Goal: Task Accomplishment & Management: Use online tool/utility

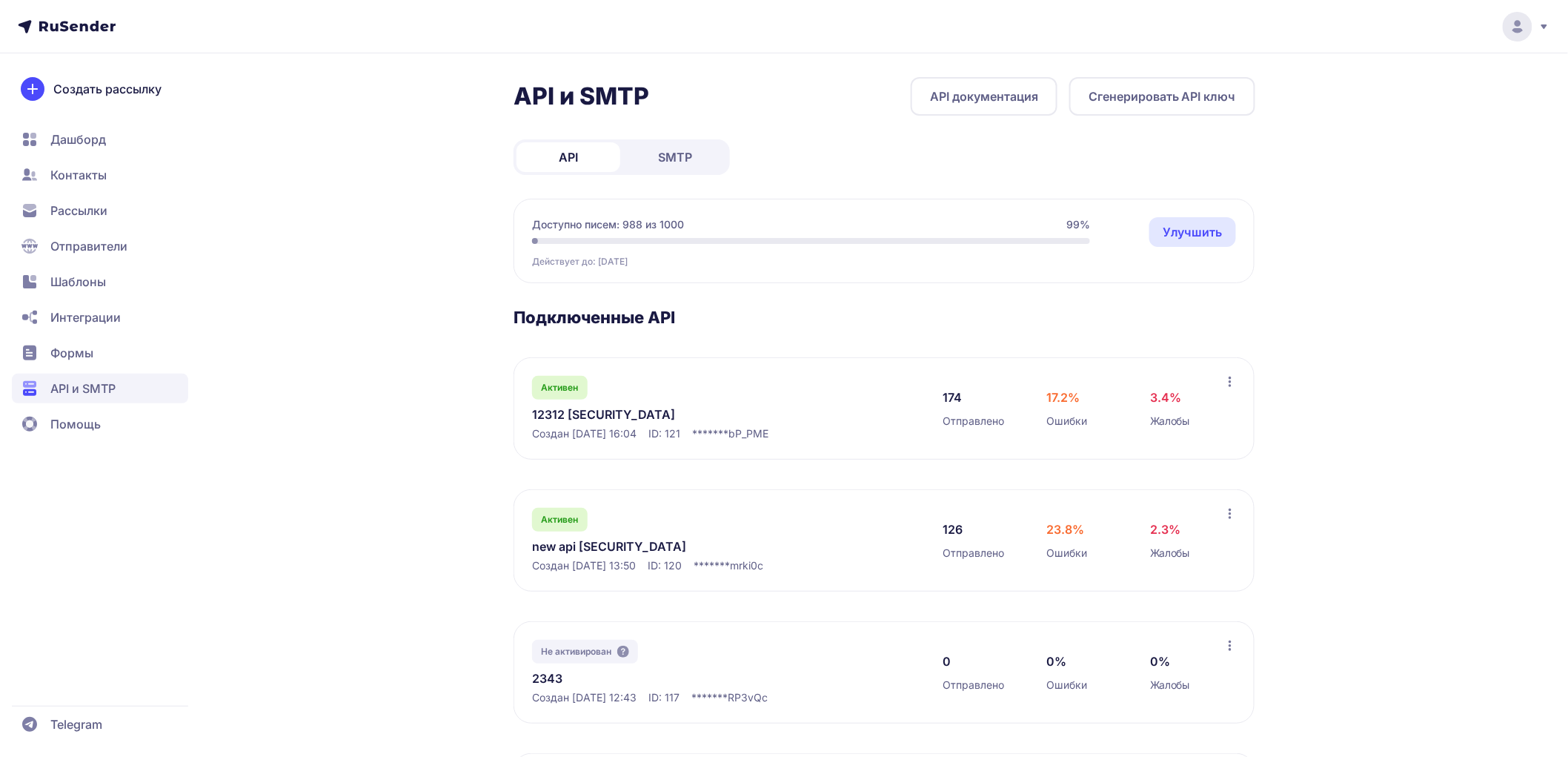
click at [677, 151] on span "SMTP" at bounding box center [675, 157] width 34 height 17
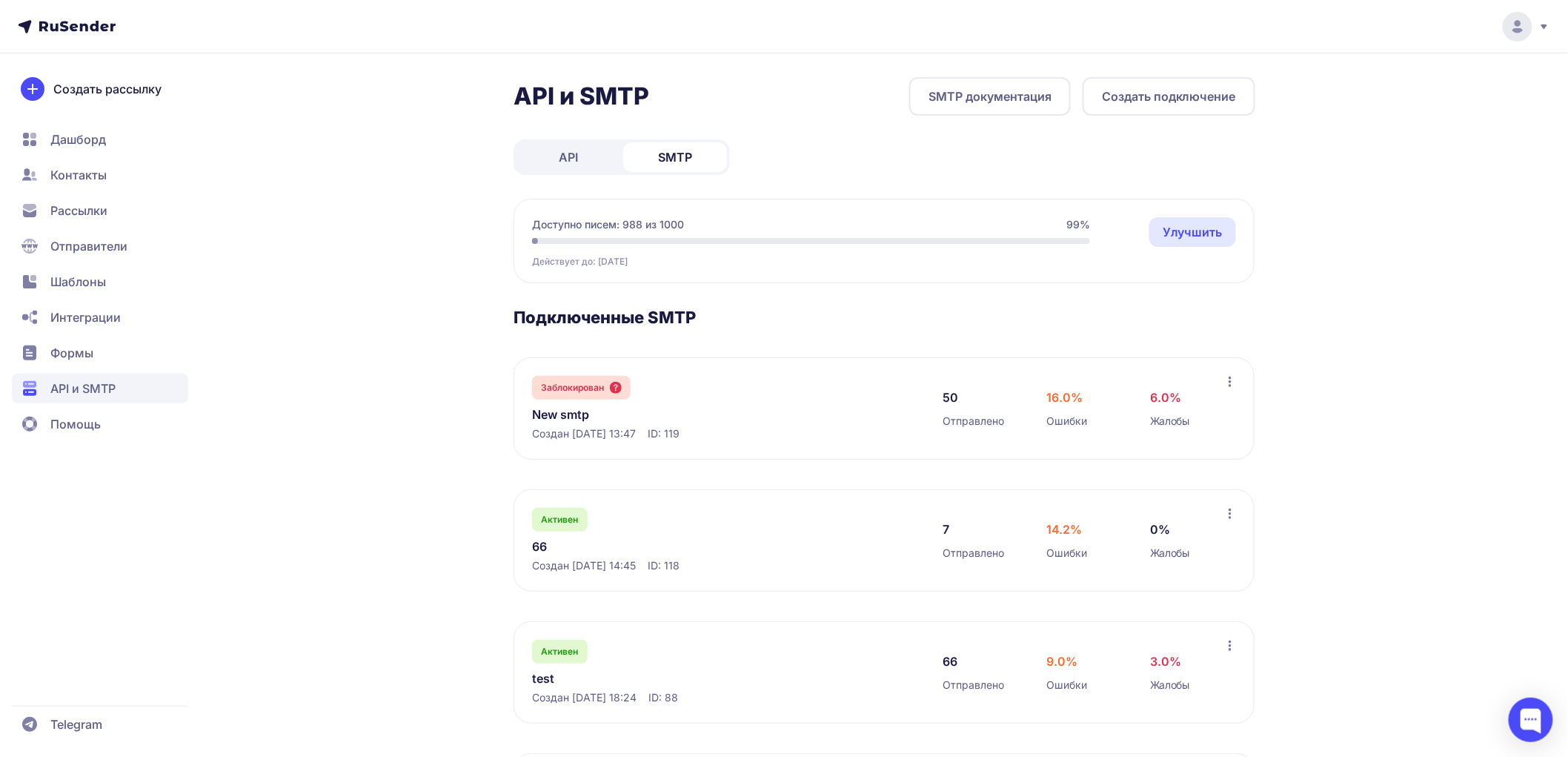
click at [549, 544] on link "66" at bounding box center [684, 546] width 304 height 17
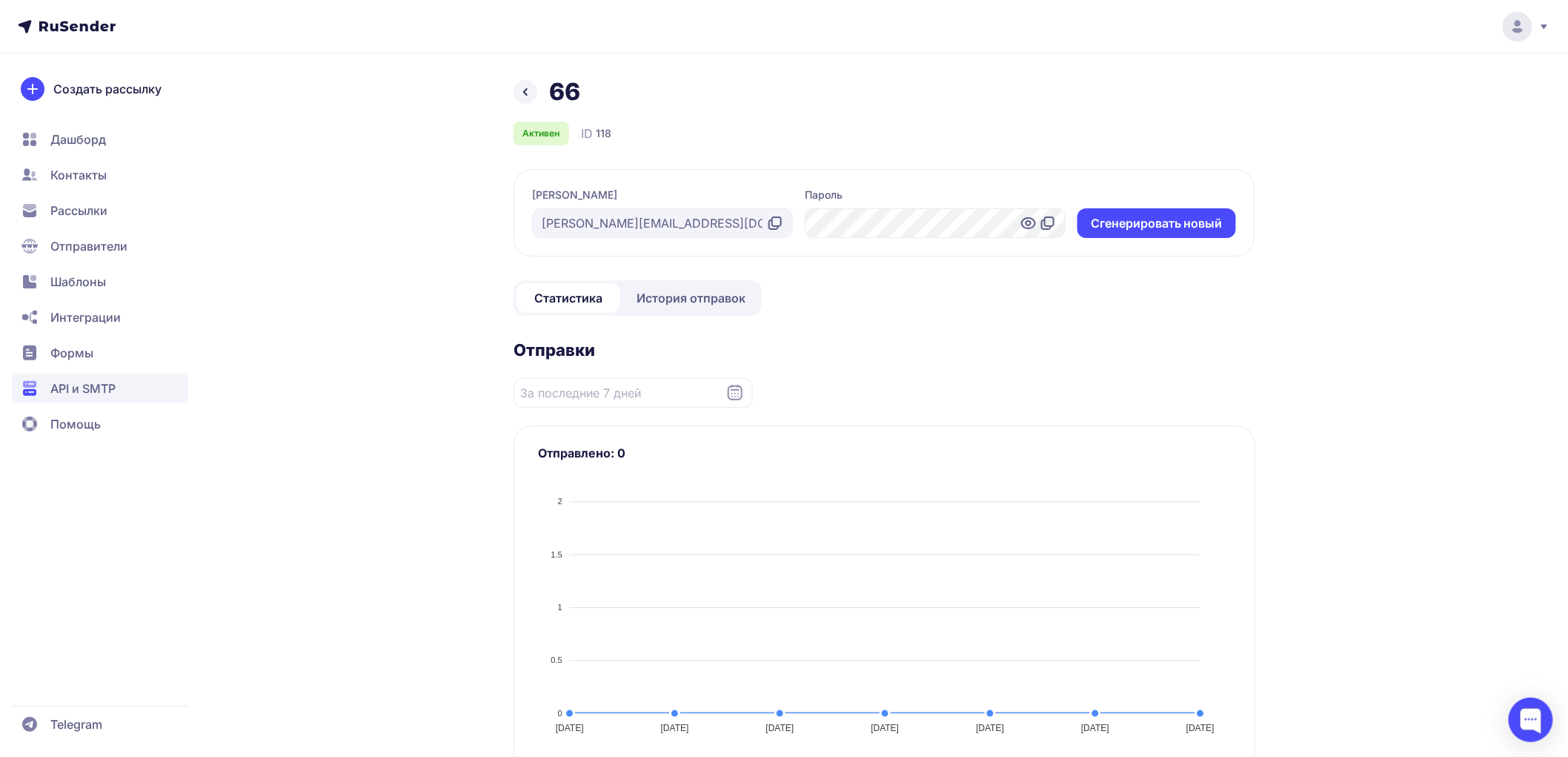
drag, startPoint x: 1049, startPoint y: 224, endPoint x: 35, endPoint y: 56, distance: 1027.8
click at [1048, 221] on icon at bounding box center [1048, 223] width 17 height 17
click at [122, 265] on nav "Дашборд Контакты Рассылки Отправители Шаблоны Интеграции Формы API и SMTP Помощь" at bounding box center [100, 282] width 176 height 314
click at [123, 268] on span "Шаблоны" at bounding box center [100, 282] width 176 height 30
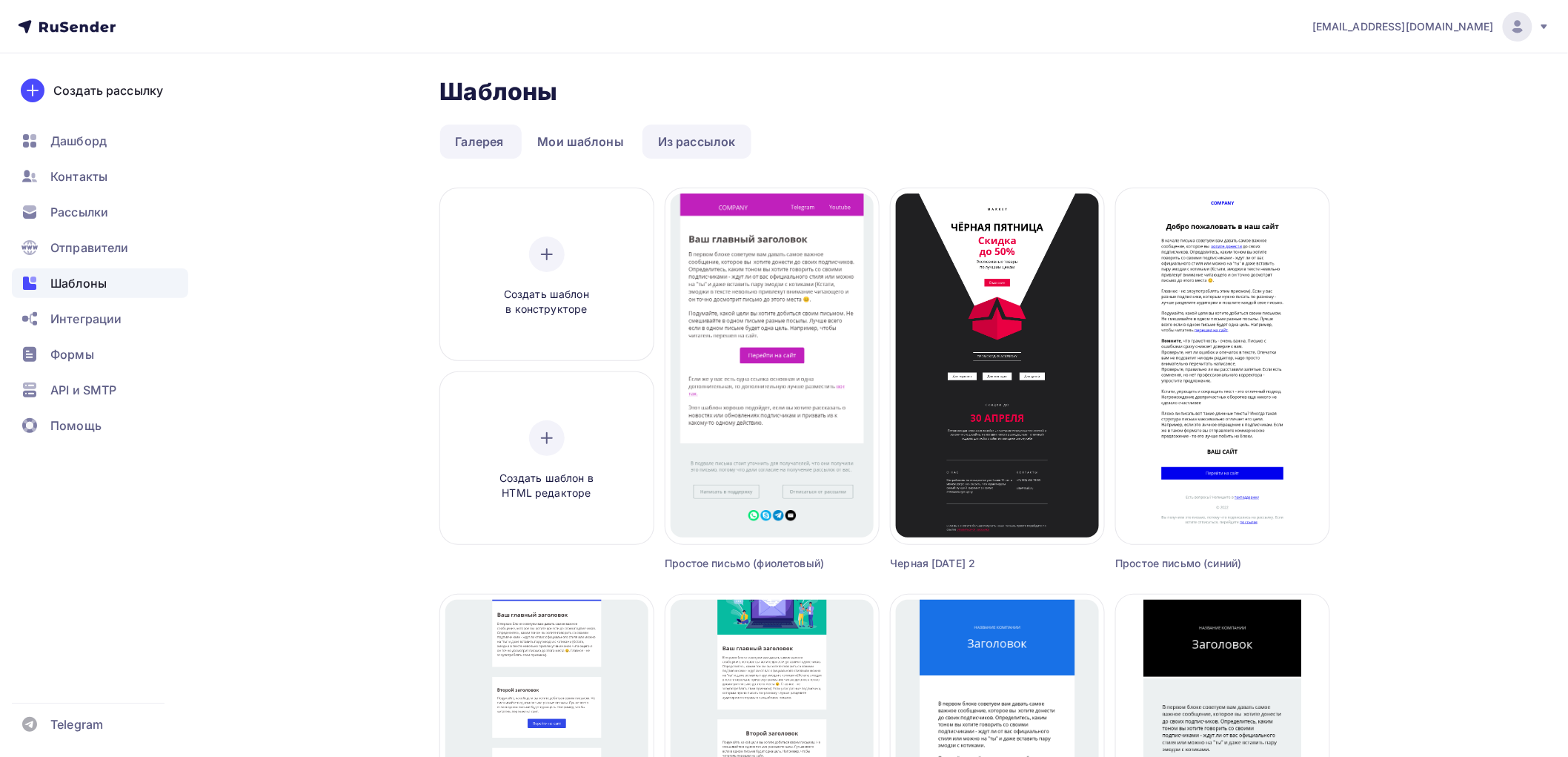
click at [659, 140] on link "Из рассылок" at bounding box center [697, 141] width 109 height 34
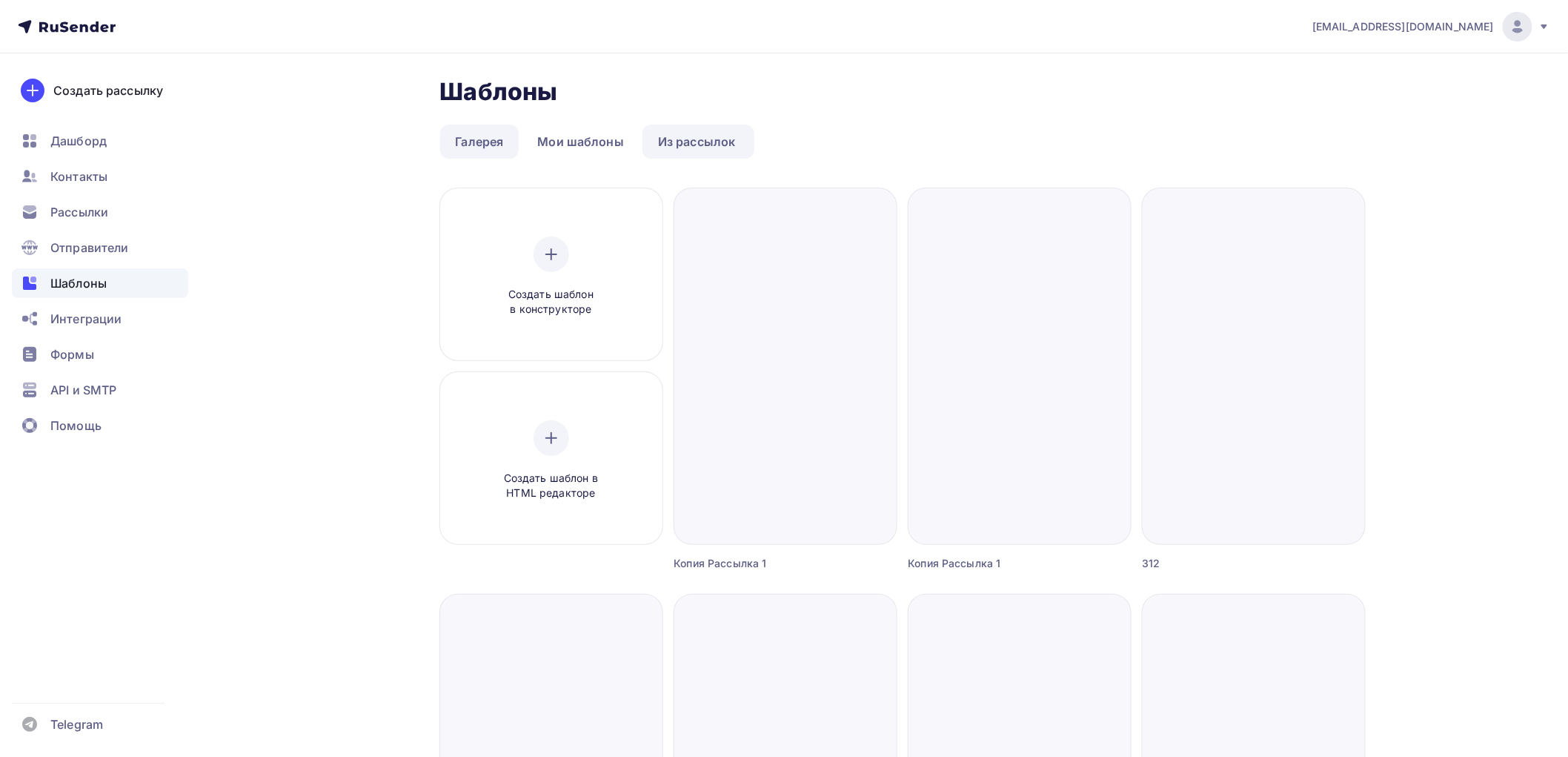
click at [507, 138] on link "Галерея" at bounding box center [479, 141] width 79 height 34
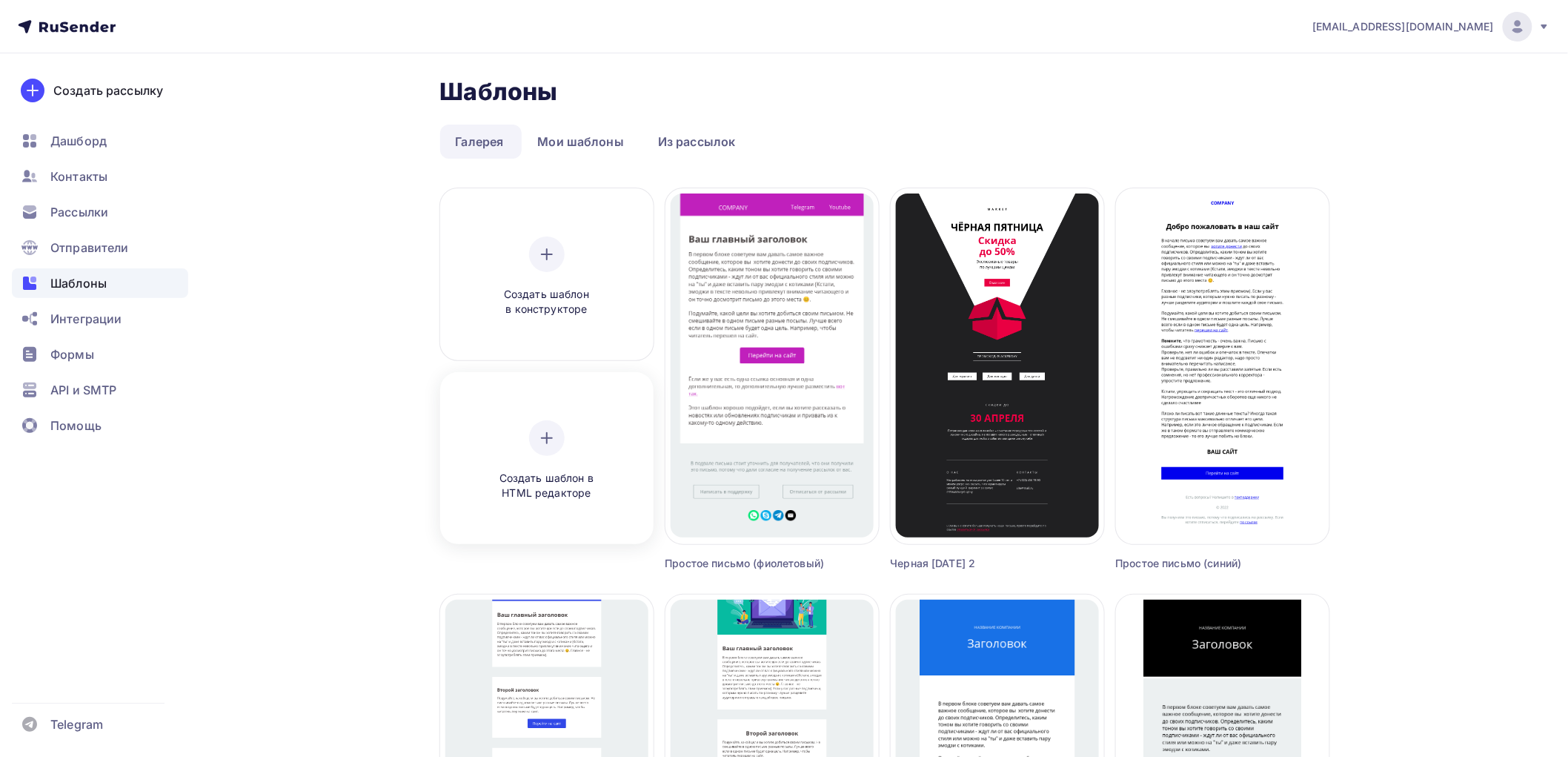
click at [556, 429] on div at bounding box center [547, 437] width 36 height 36
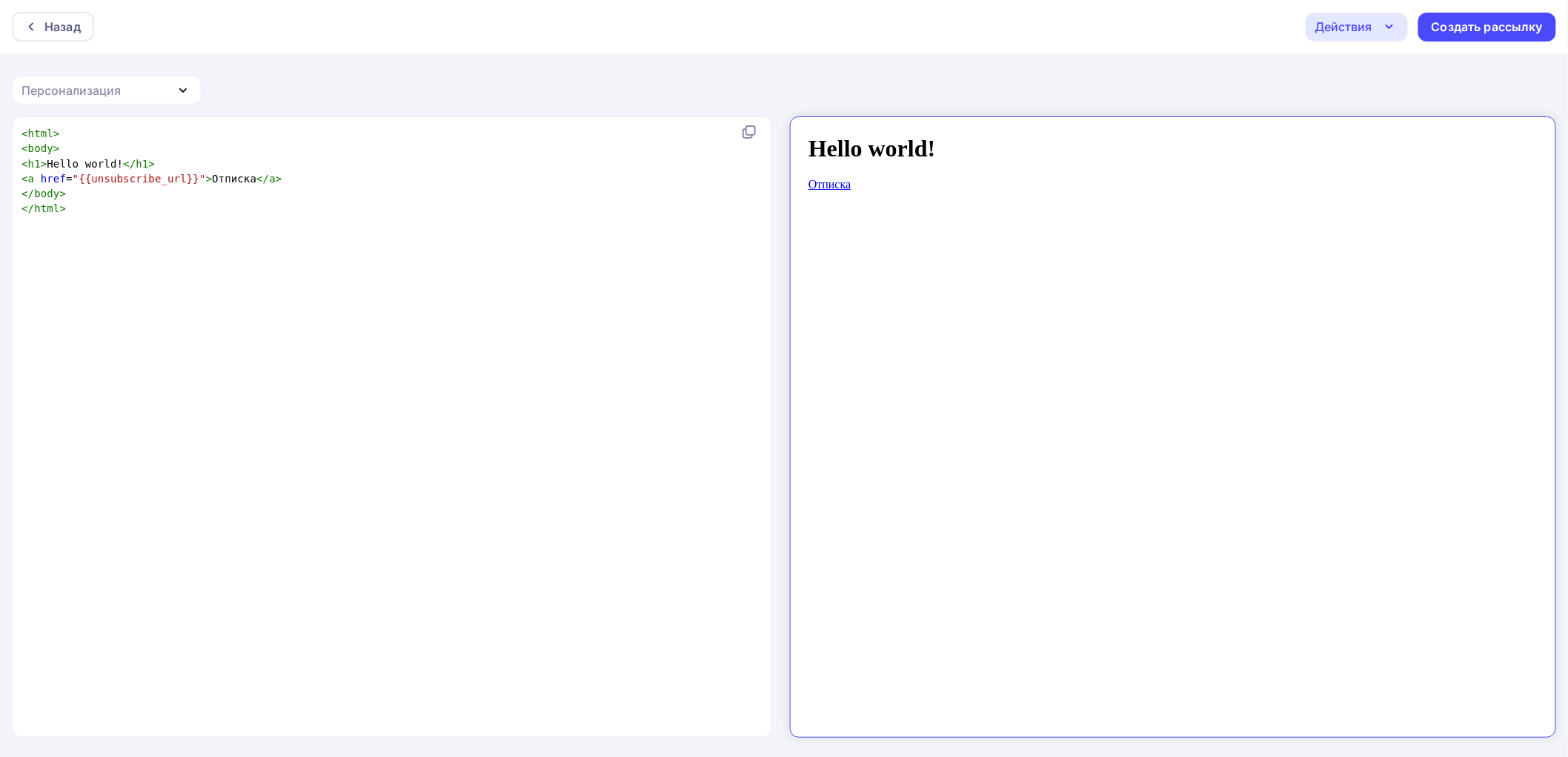
click at [1344, 32] on div "Действия" at bounding box center [1344, 26] width 57 height 17
click at [1354, 69] on div "Отправить тестовое письмо" at bounding box center [1436, 70] width 170 height 17
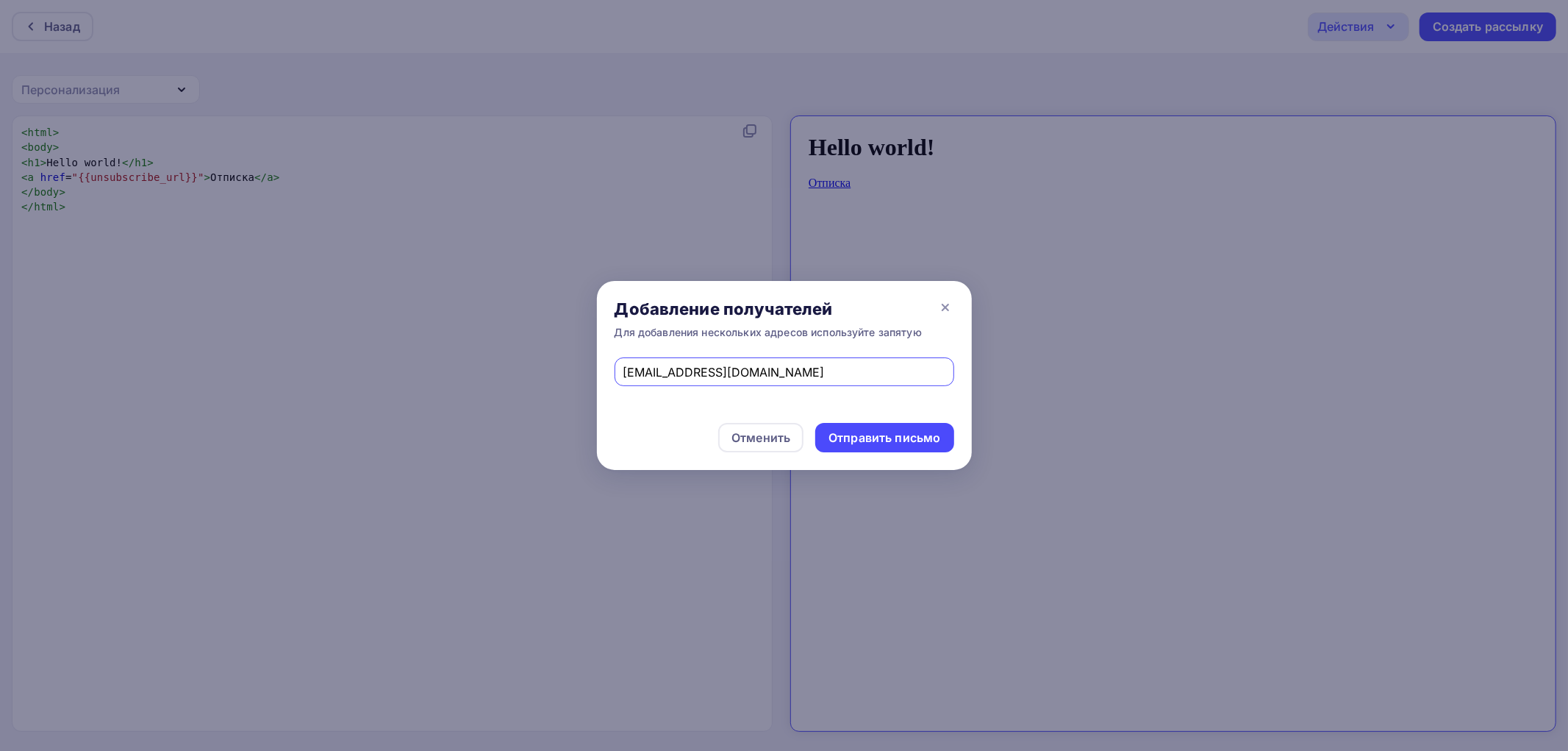
type input "[EMAIL_ADDRESS][DOMAIN_NAME]"
click at [868, 453] on div "Отменить Отправить письмо" at bounding box center [784, 437] width 375 height 65
click at [881, 428] on div "Отправить письмо" at bounding box center [884, 437] width 139 height 29
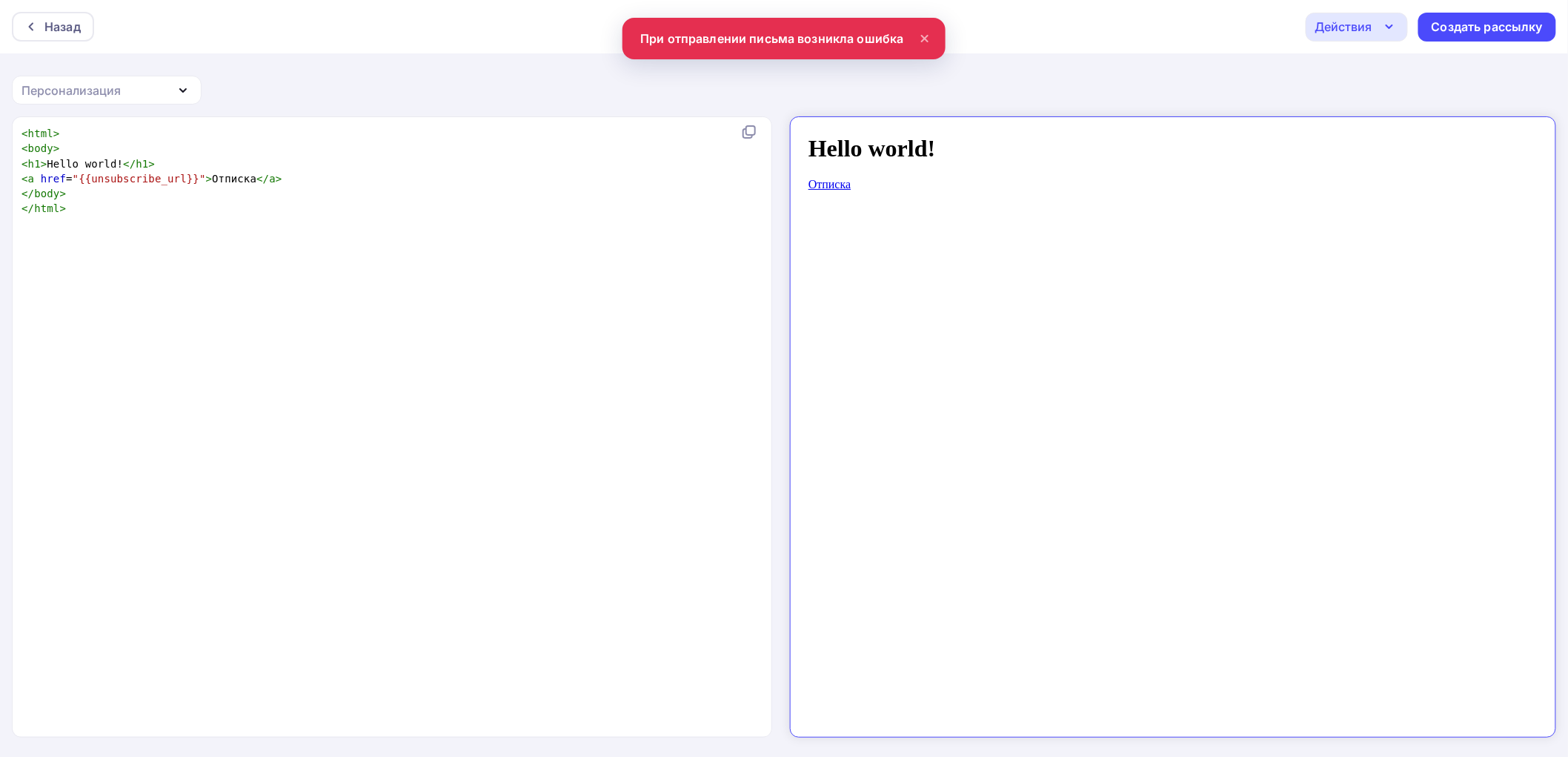
click at [1374, 18] on div "Действия" at bounding box center [1357, 26] width 102 height 29
click at [1365, 78] on div "Отправить тестовое письмо" at bounding box center [1436, 70] width 170 height 17
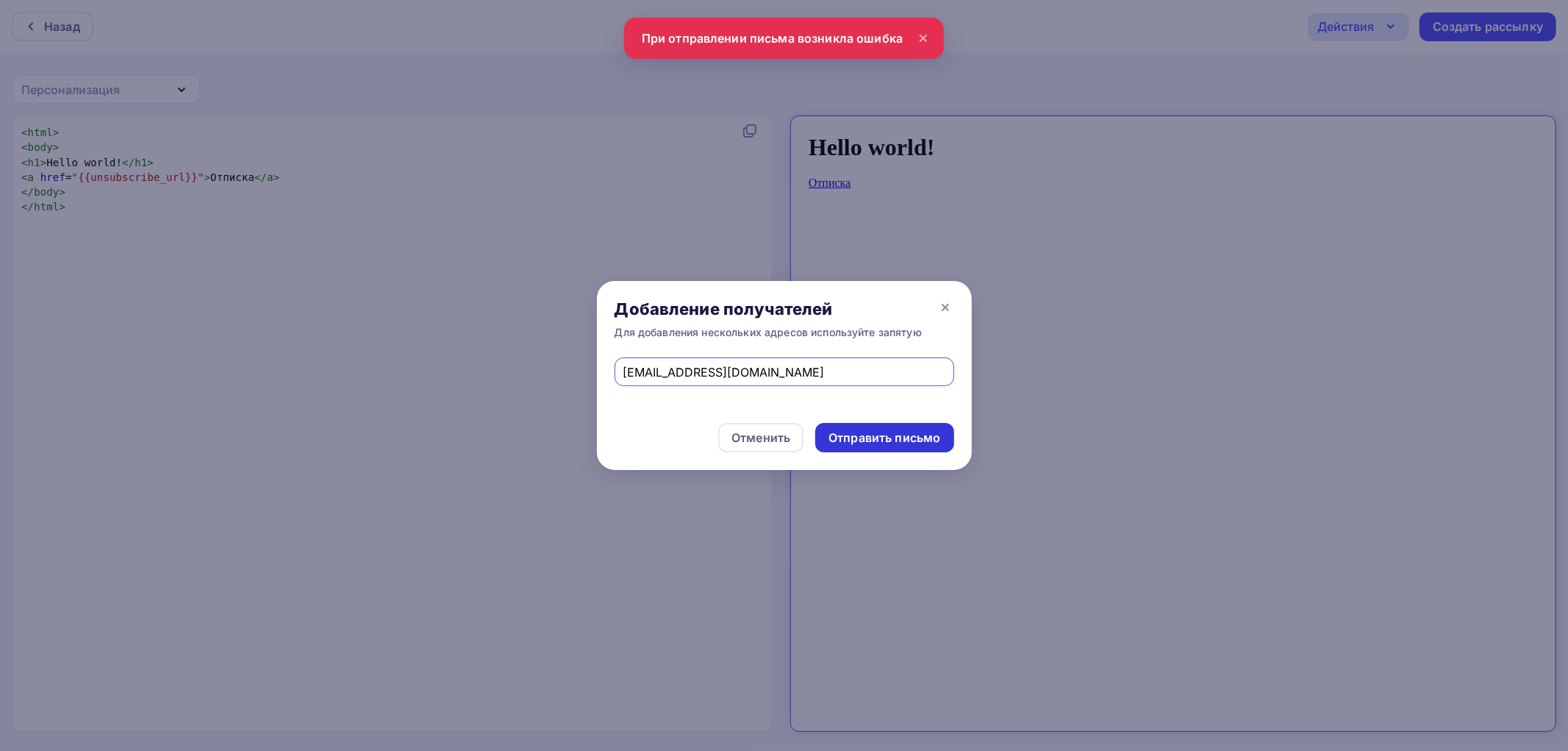
click at [908, 431] on div "Отправить письмо" at bounding box center [884, 438] width 112 height 17
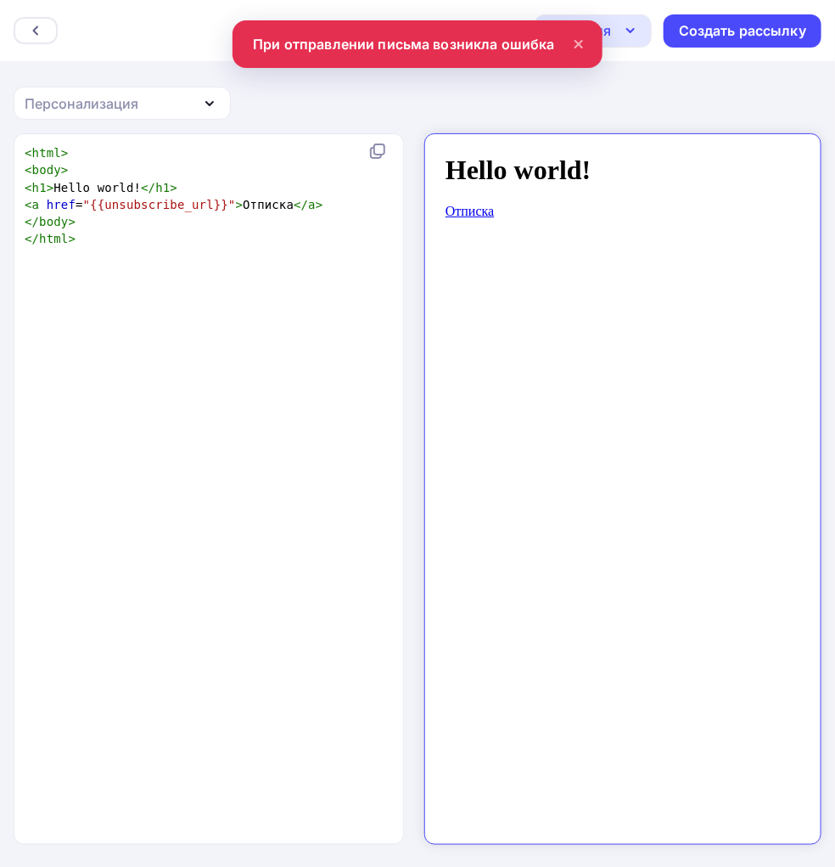
click at [621, 30] on icon "button" at bounding box center [630, 30] width 20 height 20
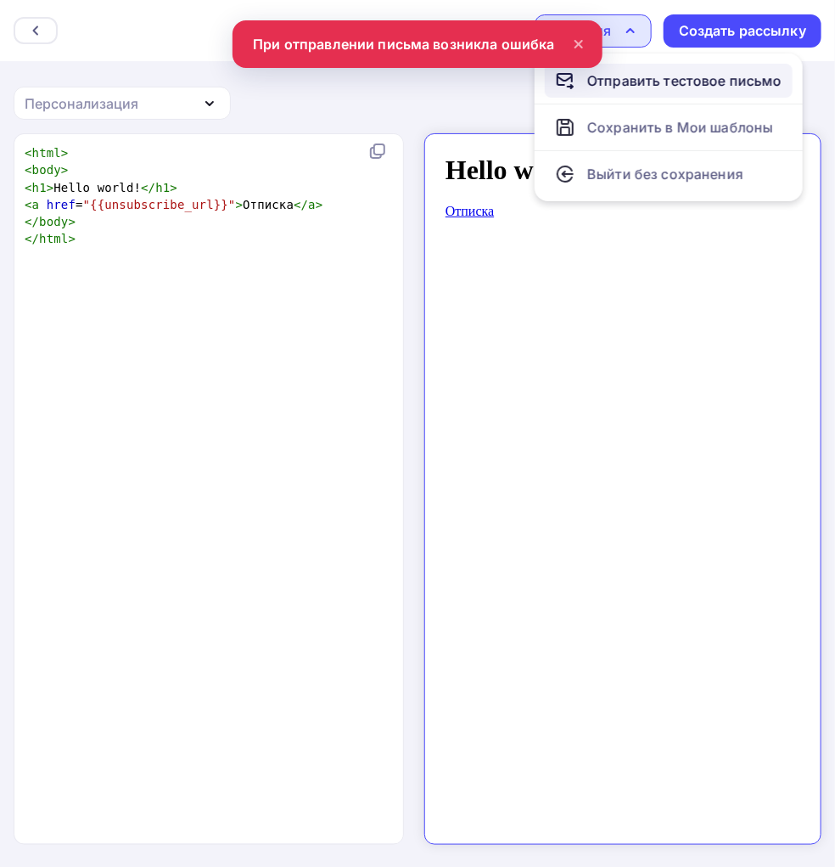
click at [649, 81] on div "Отправить тестовое письмо" at bounding box center [684, 80] width 195 height 20
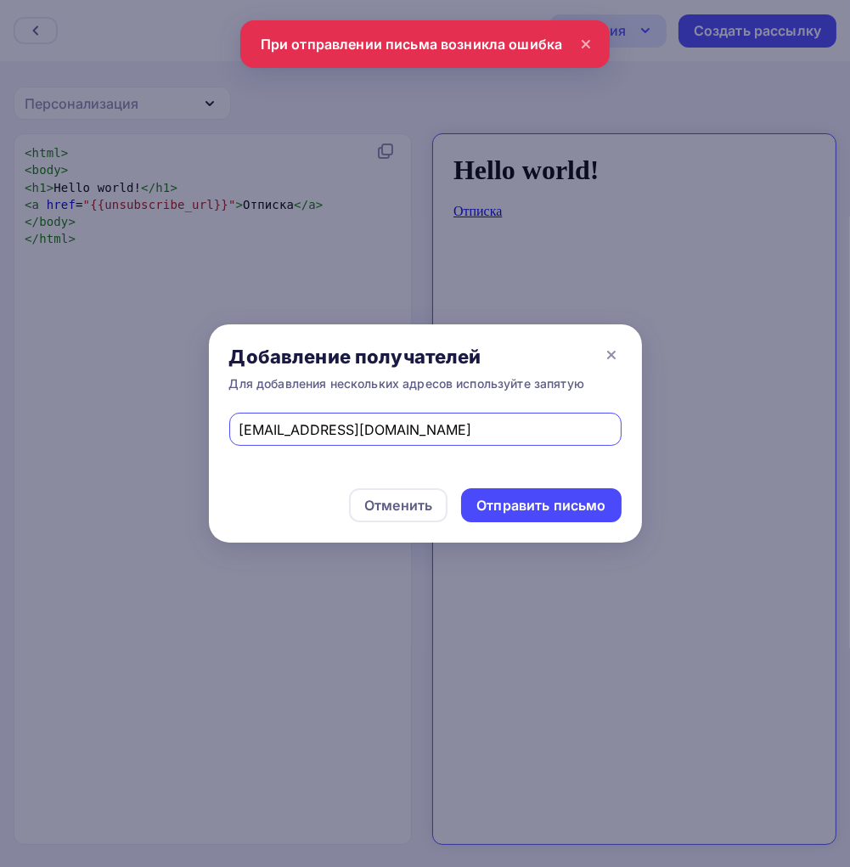
click at [289, 430] on input "[EMAIL_ADDRESS][DOMAIN_NAME]" at bounding box center [425, 429] width 373 height 20
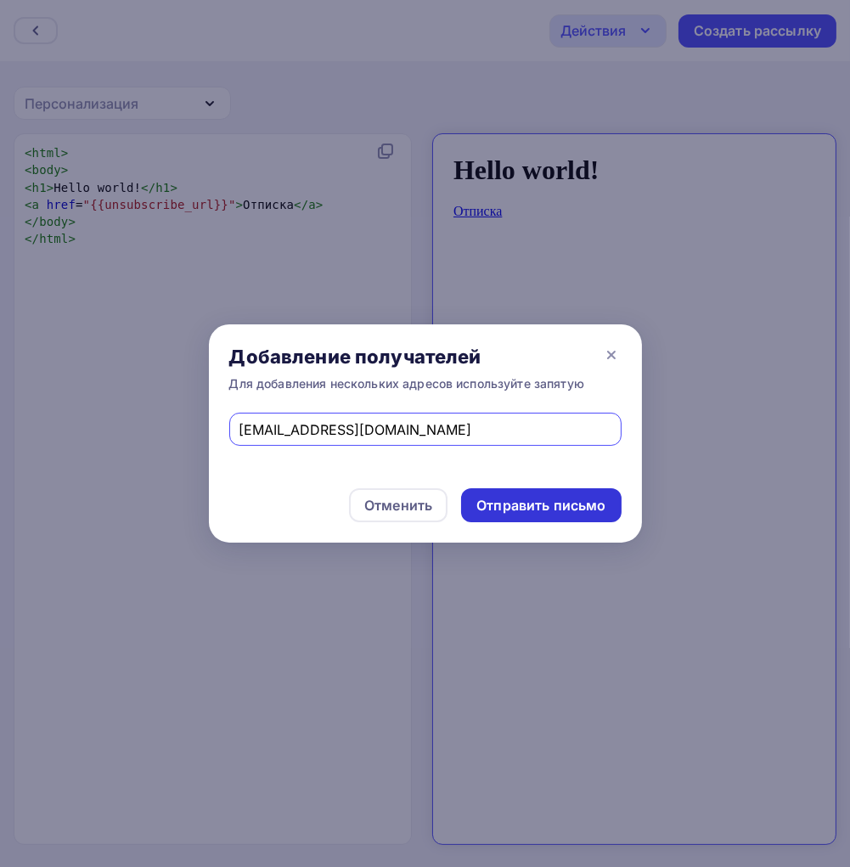
type input "[EMAIL_ADDRESS][DOMAIN_NAME]"
click at [539, 503] on div "Отправить письмо" at bounding box center [540, 506] width 129 height 20
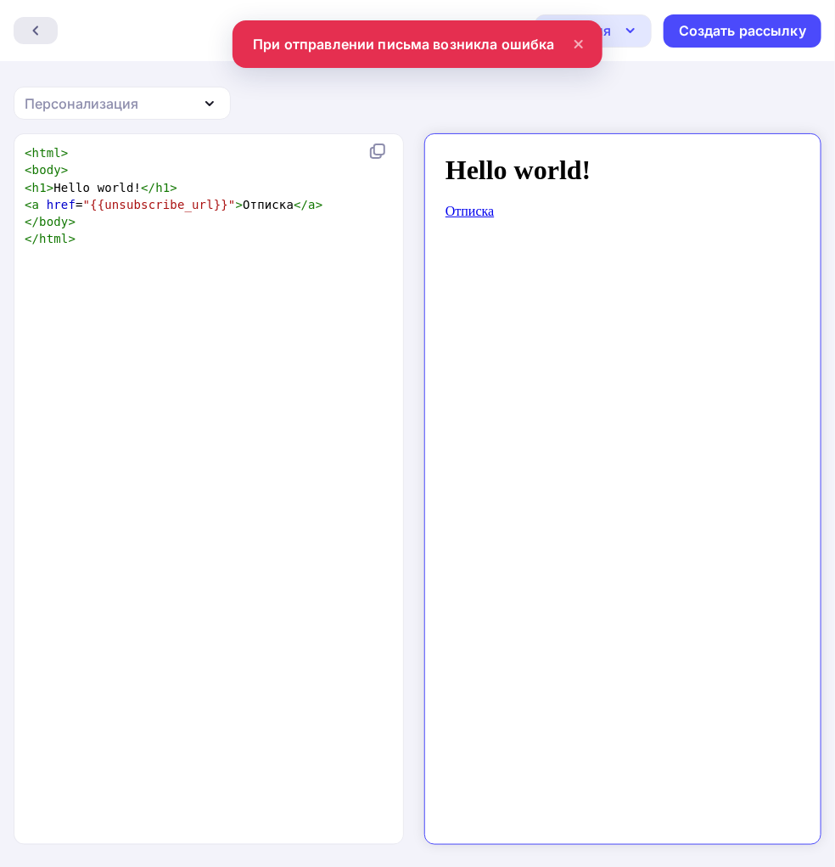
drag, startPoint x: 44, startPoint y: 7, endPoint x: 38, endPoint y: 32, distance: 26.1
click at [42, 14] on div "Назад Действия Отправить тестовое письмо Сохранить в Мои шаблоны Выйти без сохр…" at bounding box center [417, 30] width 835 height 61
click at [37, 32] on icon at bounding box center [36, 31] width 14 height 14
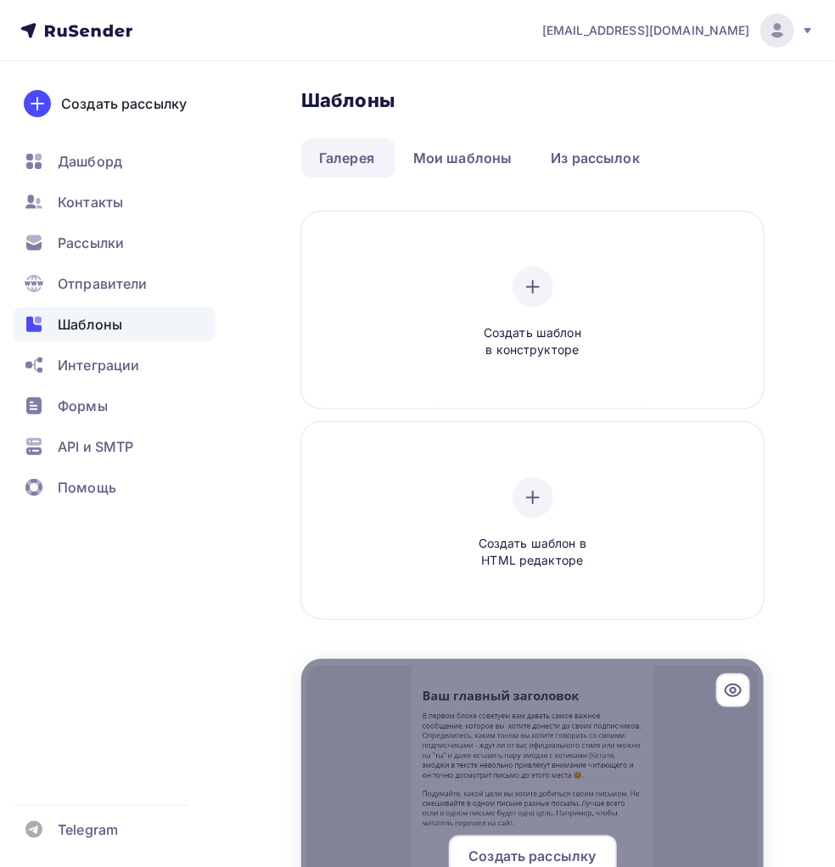
click at [682, 835] on div "Создать рассылку" at bounding box center [532, 862] width 463 height 54
click at [596, 845] on span "Создать рассылку" at bounding box center [532, 855] width 127 height 20
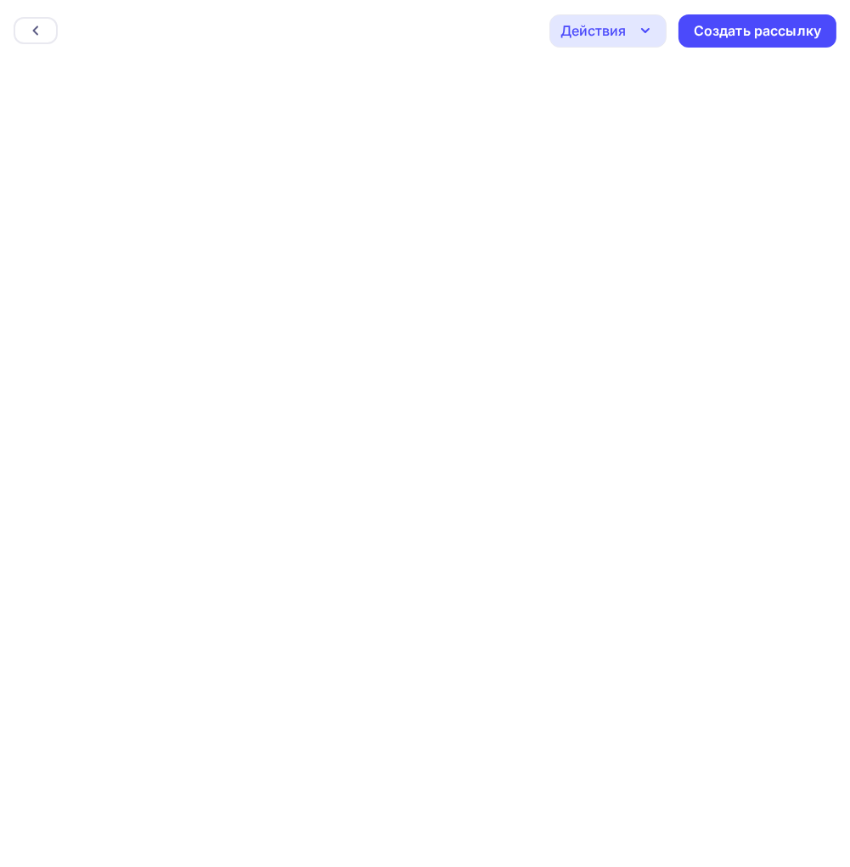
click at [604, 37] on div "Действия" at bounding box center [592, 30] width 65 height 20
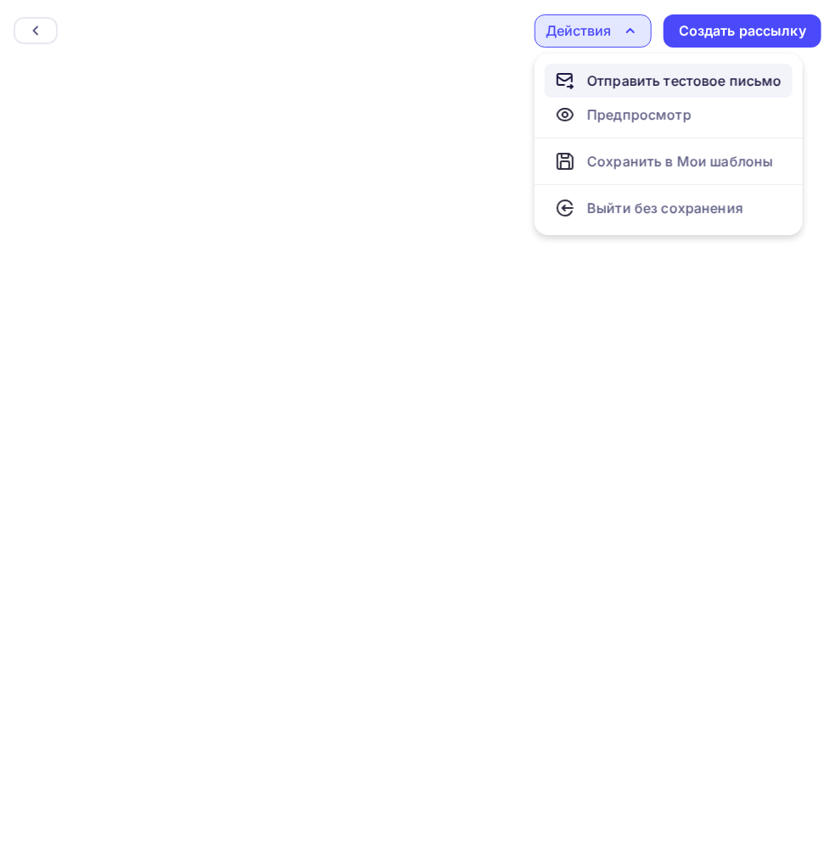
click at [623, 72] on div "Отправить тестовое письмо" at bounding box center [684, 80] width 195 height 20
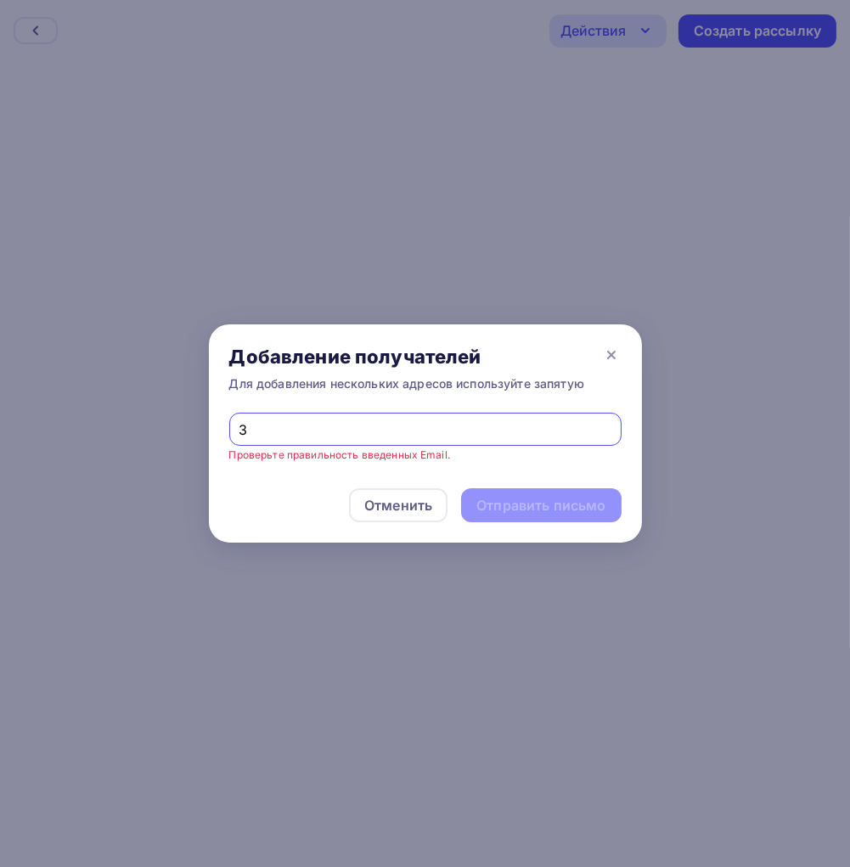
type input "[EMAIL_ADDRESS][DOMAIN_NAME]"
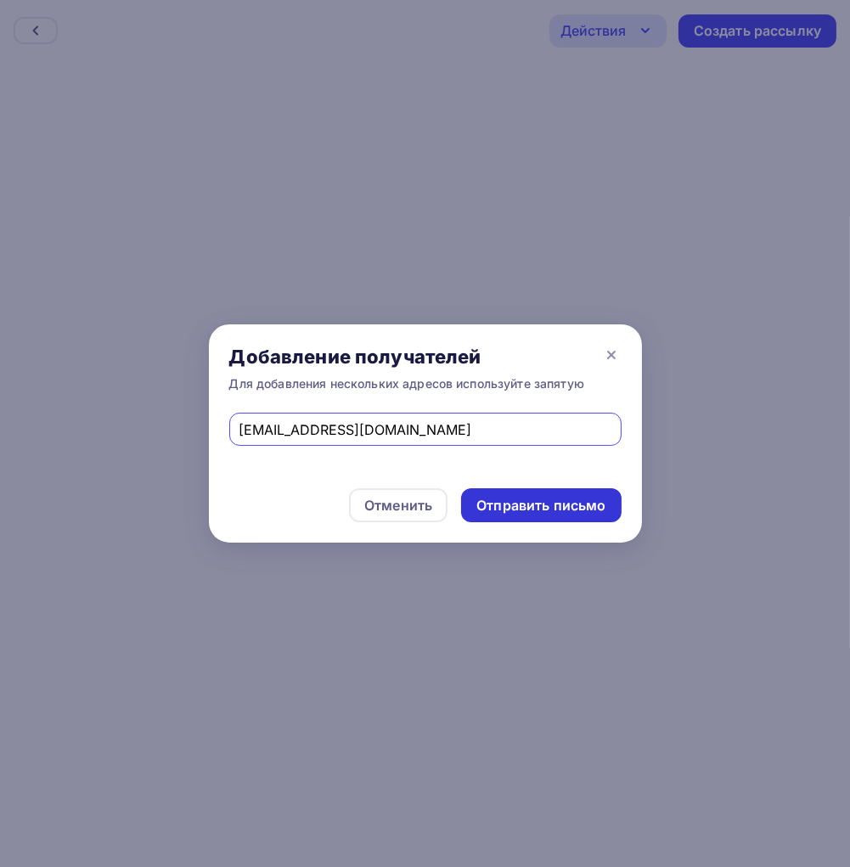
click at [532, 504] on div "Отправить письмо" at bounding box center [540, 506] width 129 height 20
